Goal: Transaction & Acquisition: Purchase product/service

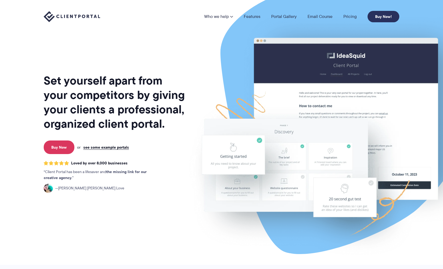
click at [393, 17] on link "Buy Now!" at bounding box center [383, 16] width 32 height 11
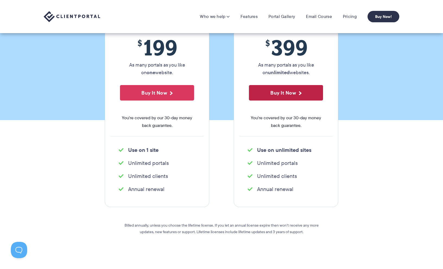
click at [281, 94] on button "Buy It Now" at bounding box center [286, 92] width 74 height 15
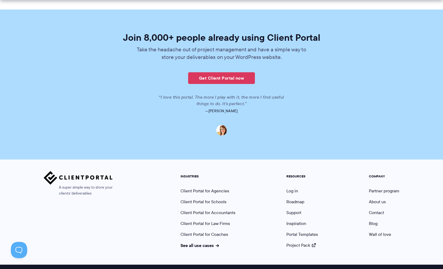
scroll to position [1304, 0]
